Goal: Task Accomplishment & Management: Manage account settings

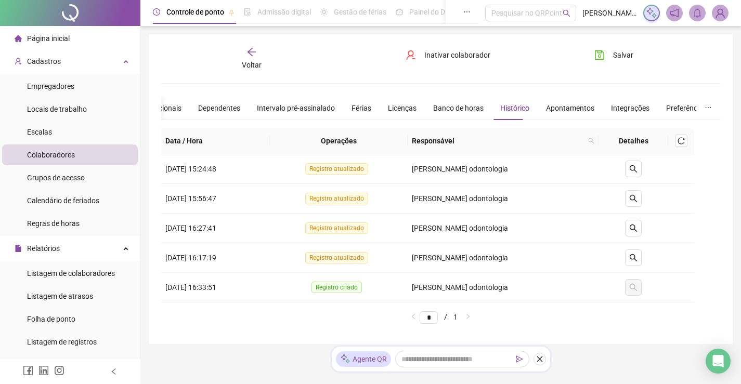
click at [668, 143] on th at bounding box center [681, 141] width 26 height 26
click at [679, 142] on icon "reload" at bounding box center [680, 140] width 7 height 7
click at [574, 107] on div "Apontamentos" at bounding box center [570, 107] width 48 height 11
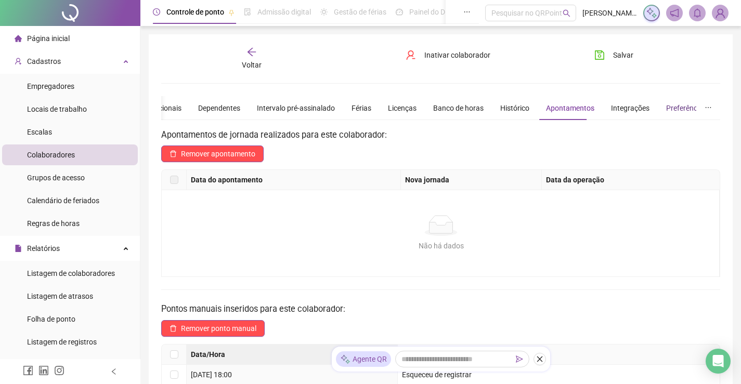
click at [678, 107] on div "Preferências" at bounding box center [686, 107] width 41 height 11
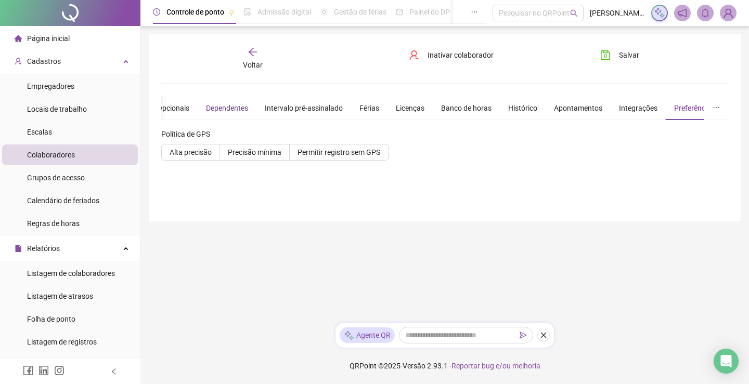
click at [230, 102] on div "Dependentes" at bounding box center [227, 107] width 42 height 11
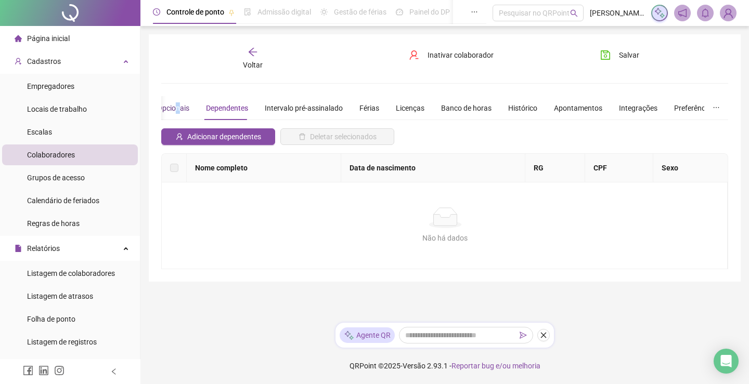
click at [182, 111] on div "Opcionais" at bounding box center [173, 107] width 32 height 11
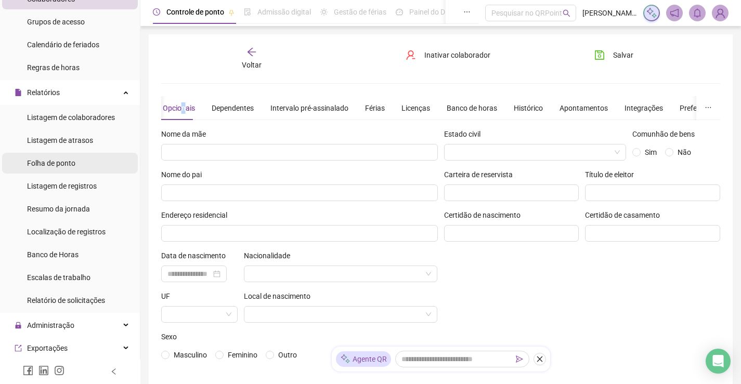
scroll to position [104, 0]
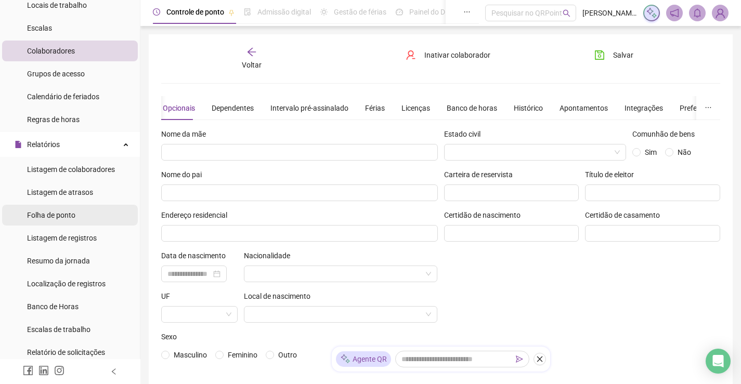
click at [63, 216] on span "Folha de ponto" at bounding box center [51, 215] width 48 height 8
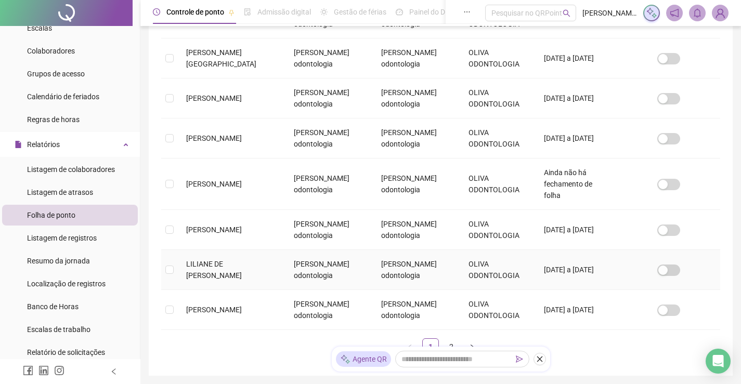
scroll to position [333, 0]
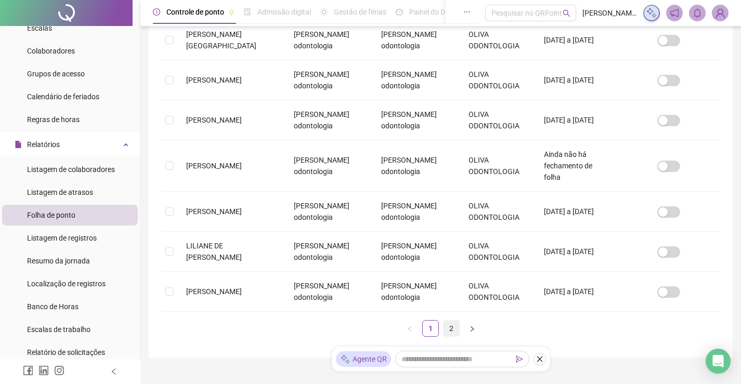
click at [448, 321] on link "2" at bounding box center [451, 329] width 16 height 16
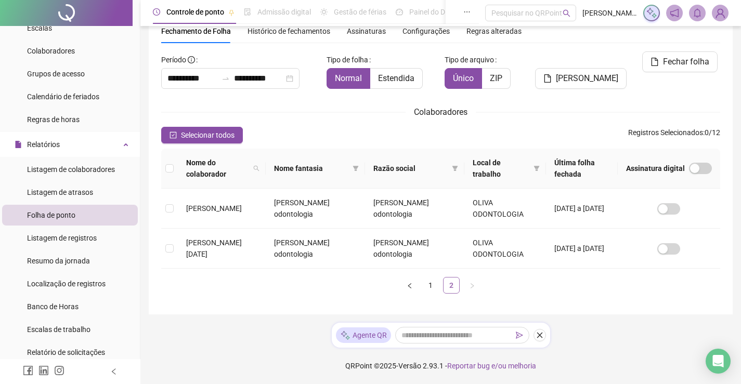
scroll to position [21, 0]
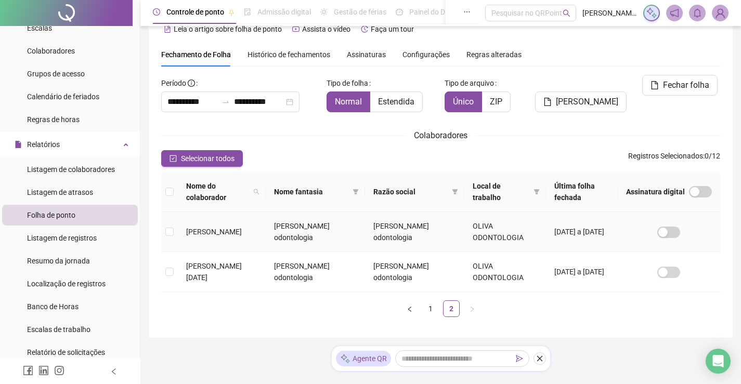
click at [234, 224] on td "[PERSON_NAME]" at bounding box center [222, 232] width 88 height 40
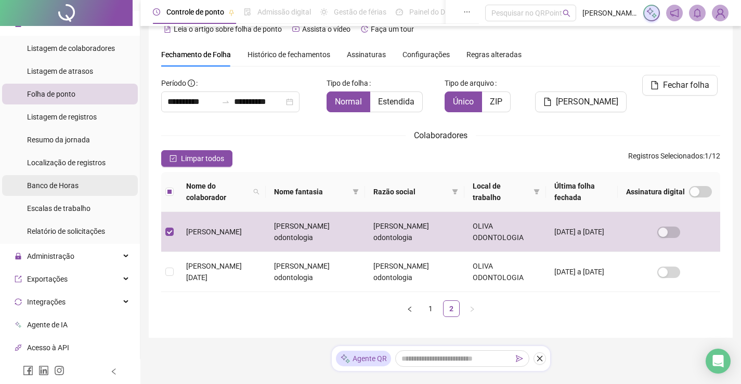
scroll to position [260, 0]
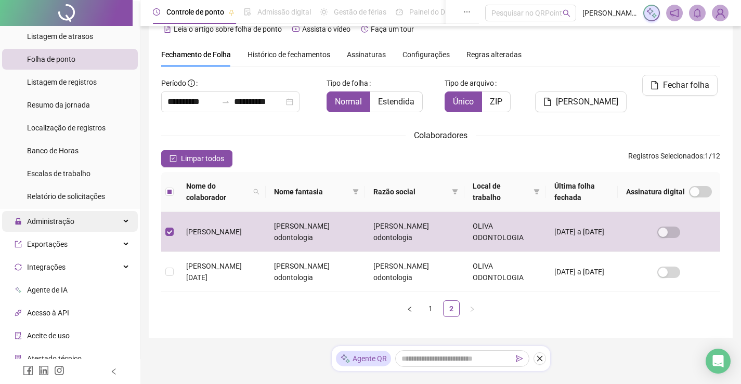
click at [75, 218] on div "Administração" at bounding box center [70, 221] width 136 height 21
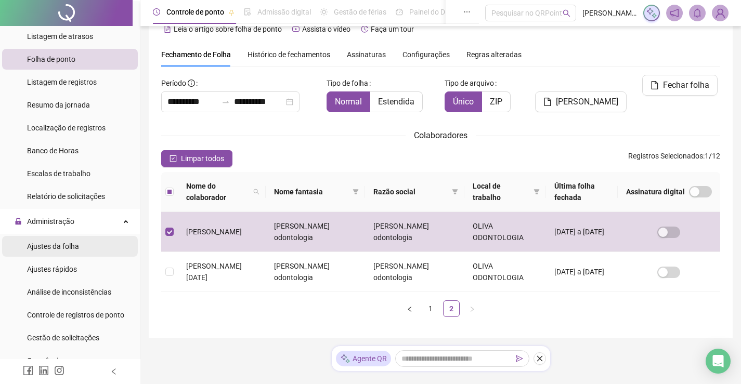
click at [67, 249] on span "Ajustes da folha" at bounding box center [53, 246] width 52 height 8
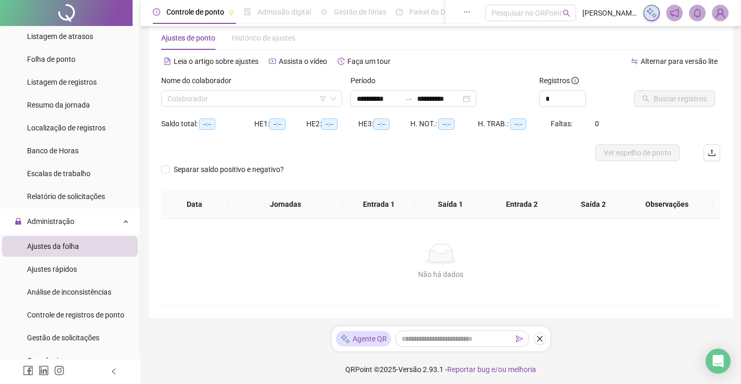
type input "**********"
click at [57, 265] on span "Ajustes rápidos" at bounding box center [52, 269] width 50 height 8
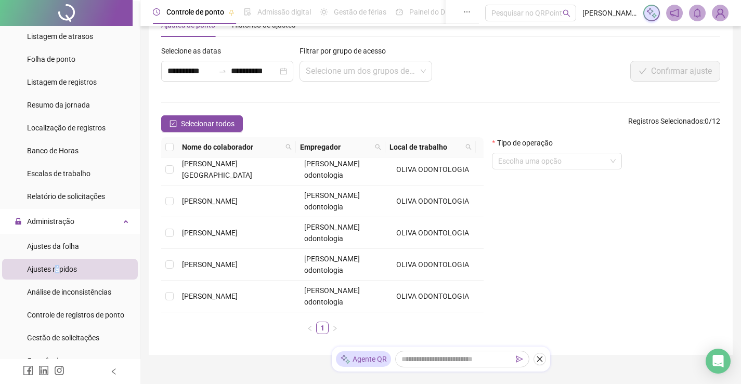
scroll to position [52, 0]
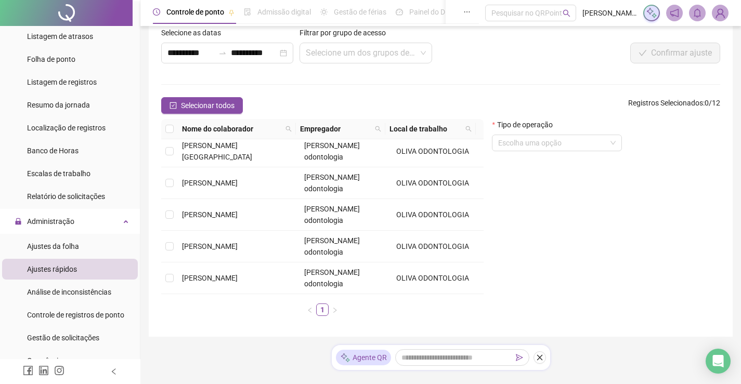
click at [208, 369] on span "[PERSON_NAME]" at bounding box center [210, 373] width 56 height 8
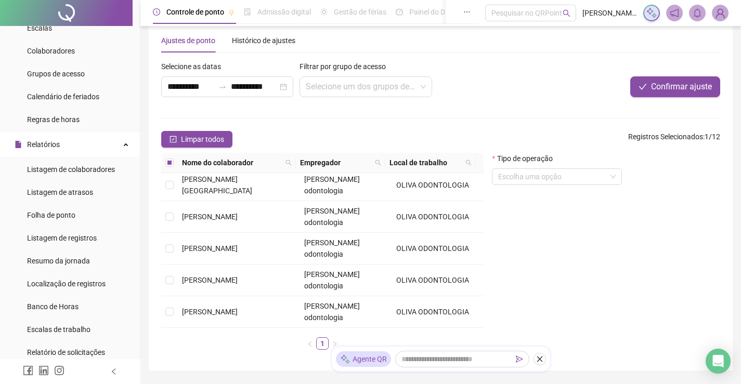
scroll to position [0, 0]
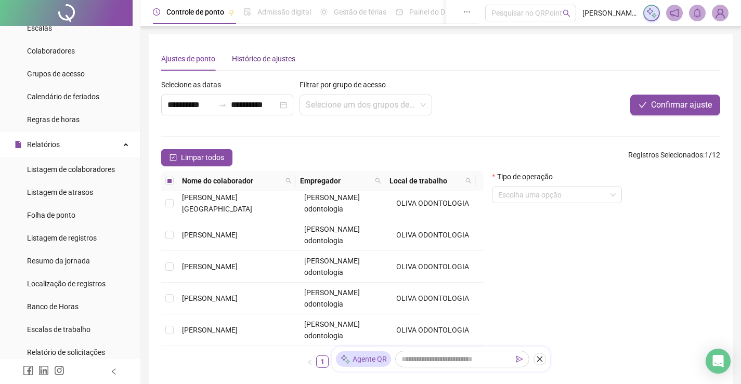
click at [264, 60] on div "Histórico de ajustes" at bounding box center [263, 58] width 63 height 11
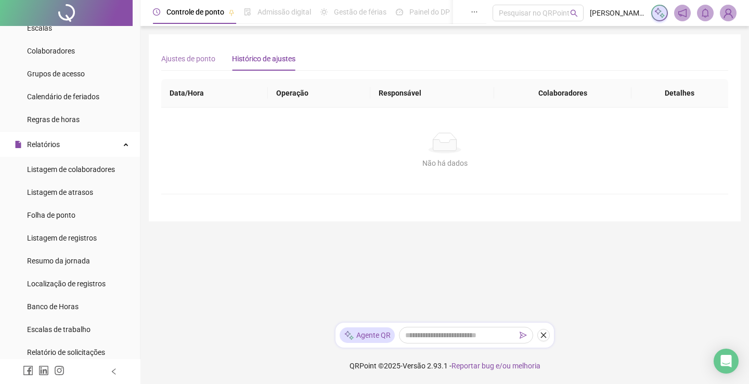
click at [206, 67] on div "Ajustes de ponto" at bounding box center [188, 59] width 54 height 24
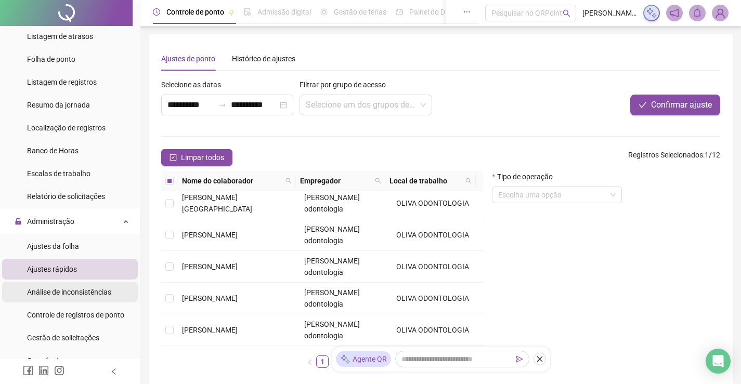
scroll to position [312, 0]
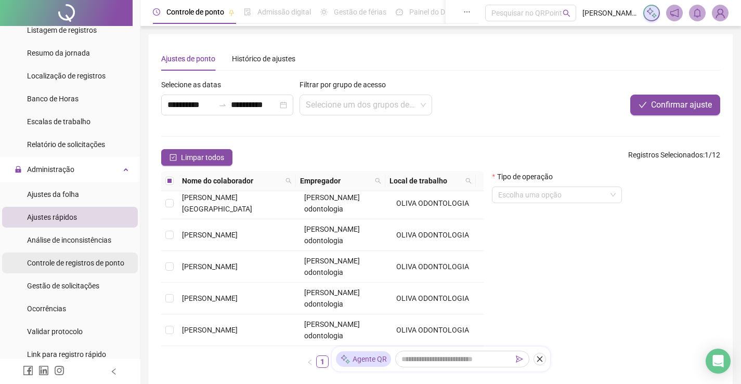
click at [83, 260] on span "Controle de registros de ponto" at bounding box center [75, 263] width 97 height 8
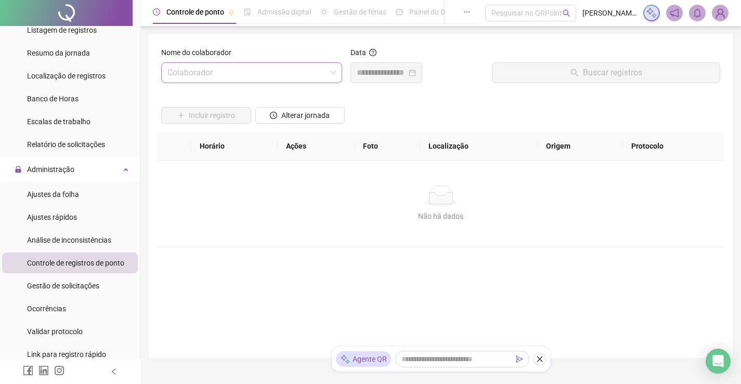
click at [255, 74] on input "search" at bounding box center [246, 73] width 159 height 20
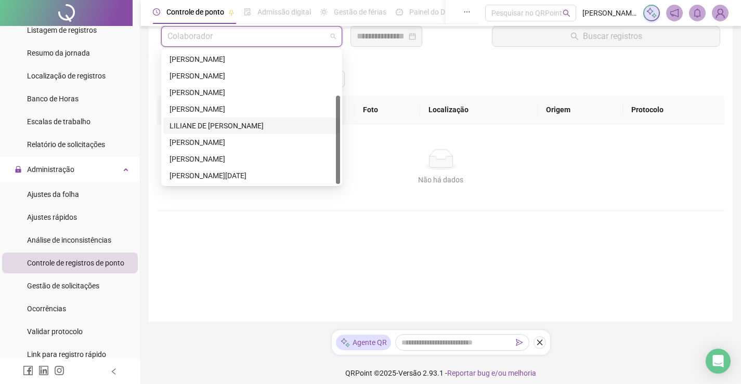
scroll to position [44, 0]
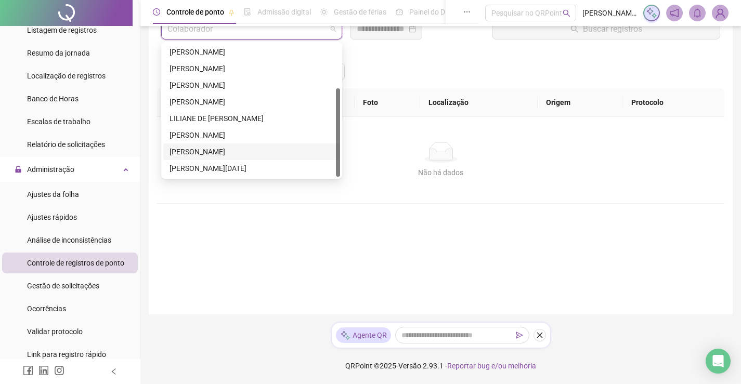
click at [182, 151] on div "[PERSON_NAME]" at bounding box center [251, 151] width 164 height 11
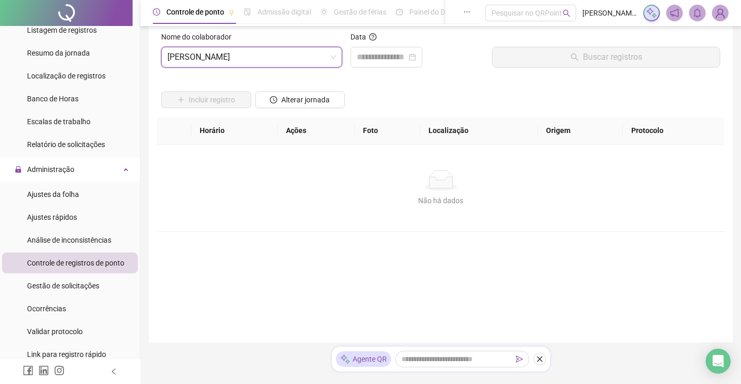
scroll to position [0, 0]
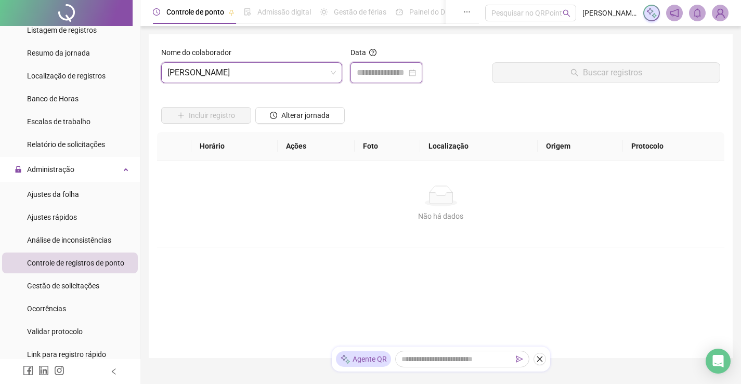
click at [400, 68] on input at bounding box center [382, 73] width 50 height 12
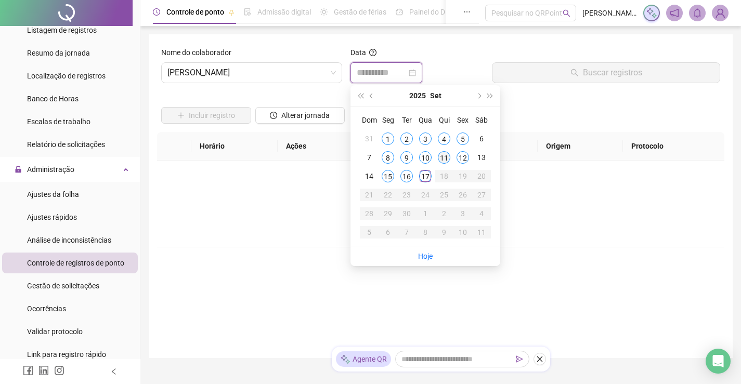
type input "**********"
click at [423, 177] on div "17" at bounding box center [425, 176] width 12 height 12
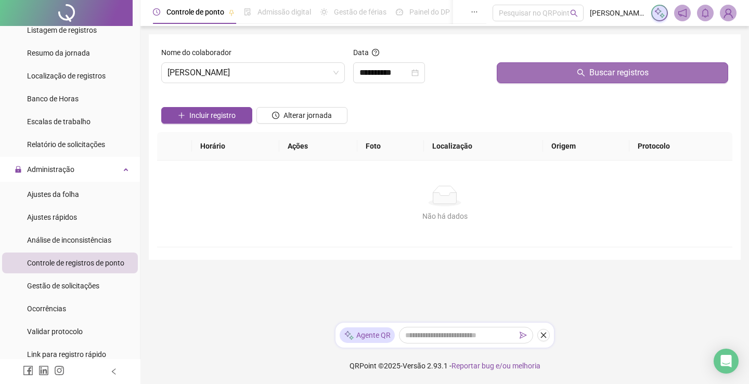
click at [581, 68] on button "Buscar registros" at bounding box center [611, 72] width 231 height 21
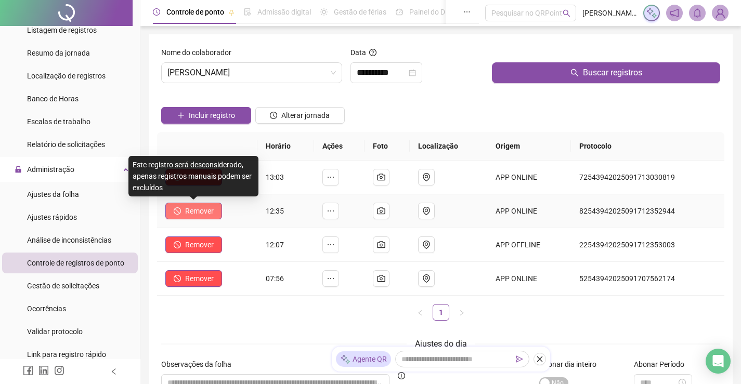
click at [203, 206] on span "Remover" at bounding box center [199, 210] width 29 height 11
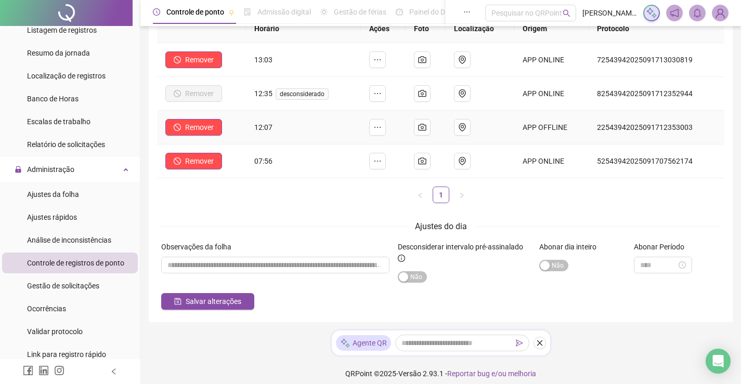
scroll to position [125, 0]
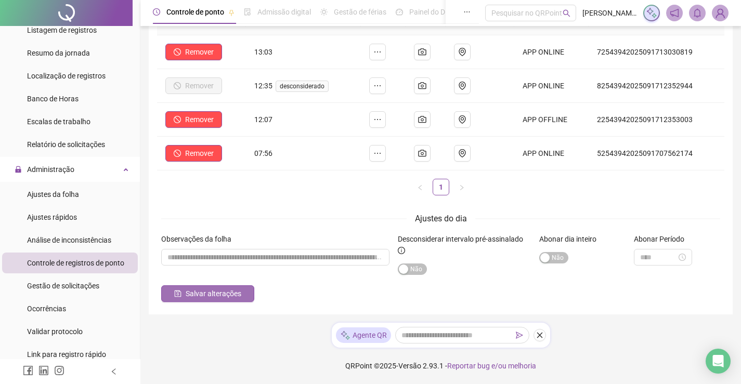
click at [212, 289] on span "Salvar alterações" at bounding box center [214, 293] width 56 height 11
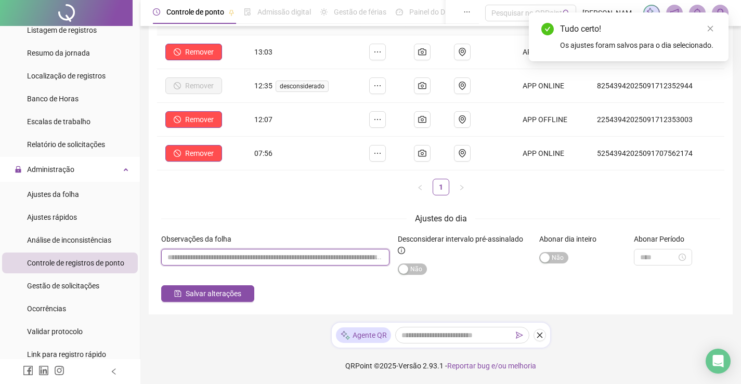
click at [238, 261] on input "textarea" at bounding box center [275, 257] width 228 height 17
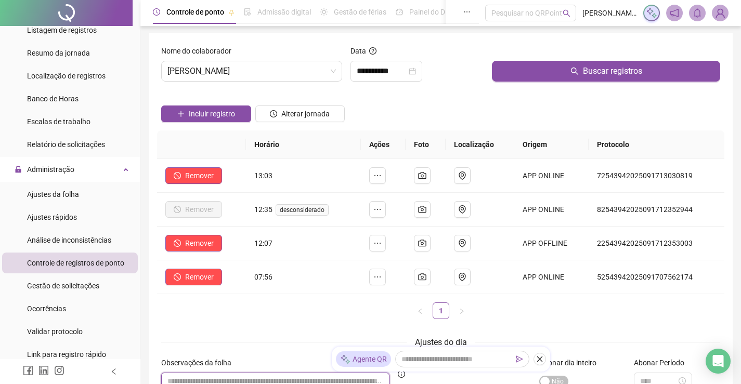
scroll to position [0, 0]
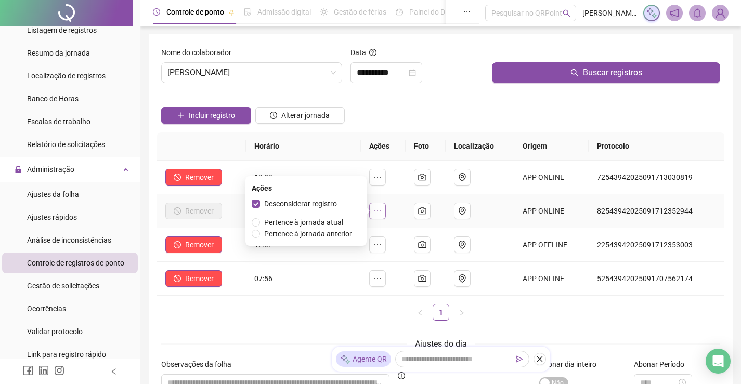
click at [376, 209] on icon "ellipsis" at bounding box center [377, 211] width 8 height 8
